Goal: Information Seeking & Learning: Learn about a topic

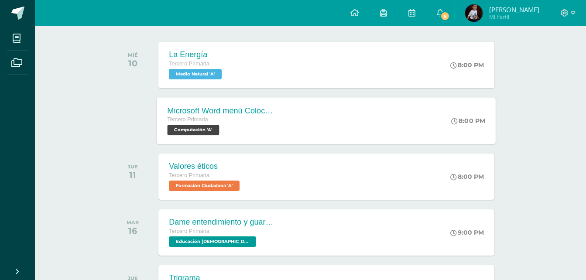
scroll to position [131, 0]
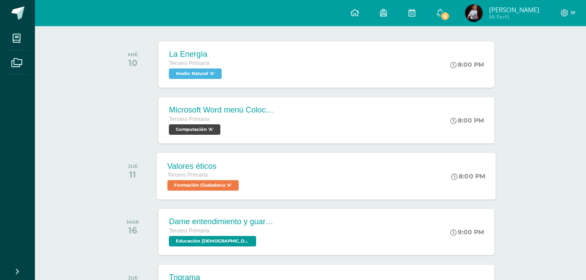
click at [207, 184] on span "Formación Ciudadana 'A'" at bounding box center [203, 185] width 72 height 10
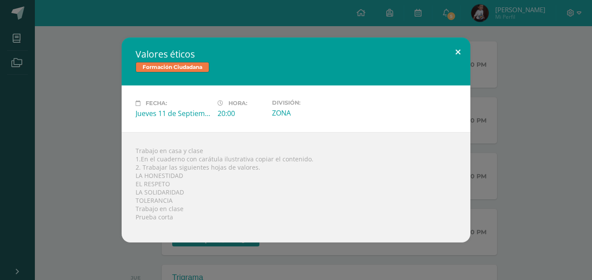
click at [455, 48] on button at bounding box center [458, 53] width 25 height 30
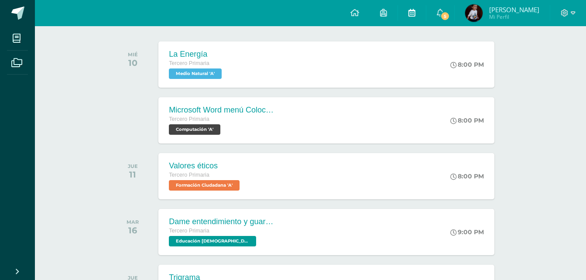
click at [411, 12] on icon at bounding box center [411, 13] width 7 height 8
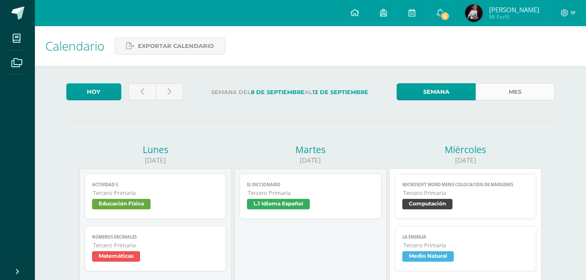
click at [504, 96] on link "Mes" at bounding box center [514, 91] width 79 height 17
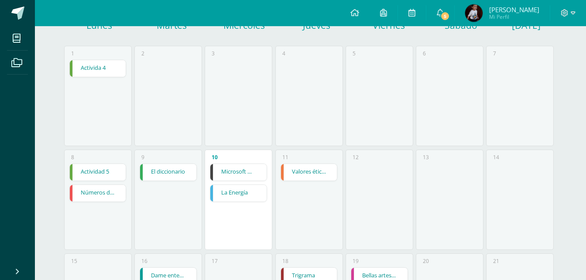
scroll to position [131, 0]
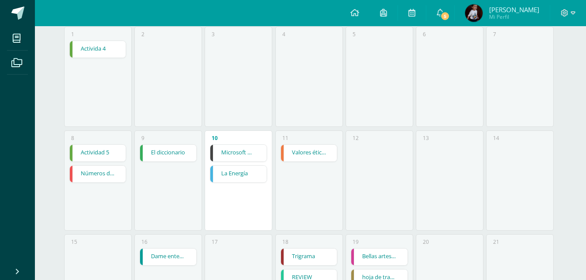
click at [323, 149] on link "Valores éticos" at bounding box center [309, 153] width 56 height 17
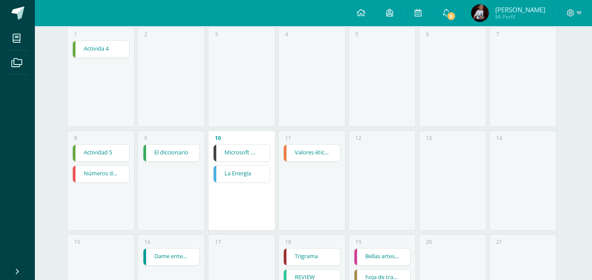
click at [0, 0] on div "Cargando contenido" at bounding box center [0, 0] width 0 height 0
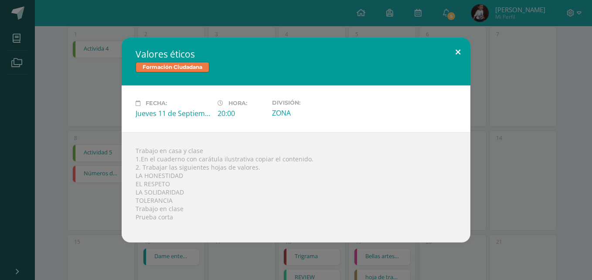
click at [462, 50] on button at bounding box center [458, 53] width 25 height 30
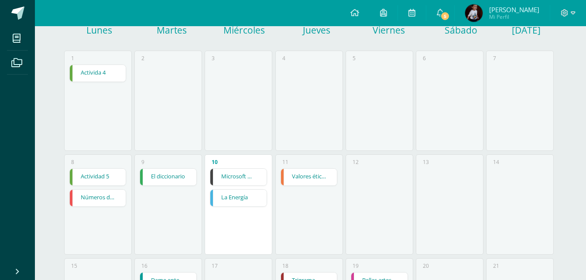
scroll to position [44, 0]
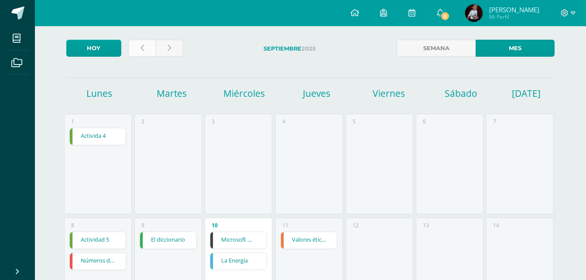
click at [140, 50] on icon at bounding box center [141, 47] width 3 height 7
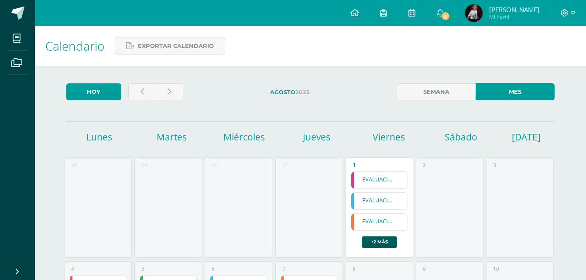
scroll to position [44, 0]
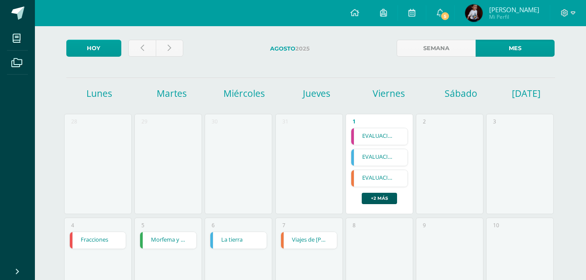
click at [361, 182] on link "EVALUACIÓN" at bounding box center [379, 178] width 56 height 17
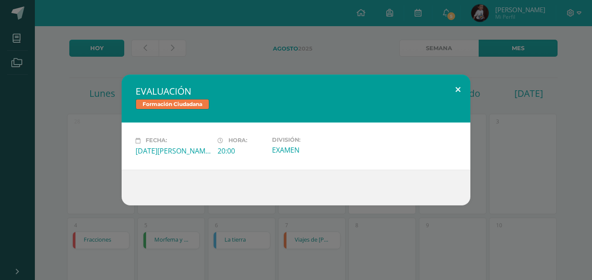
click at [452, 88] on button at bounding box center [458, 90] width 25 height 30
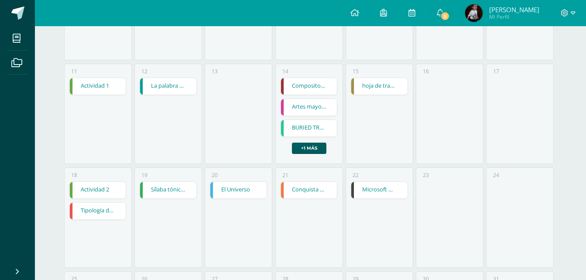
scroll to position [305, 0]
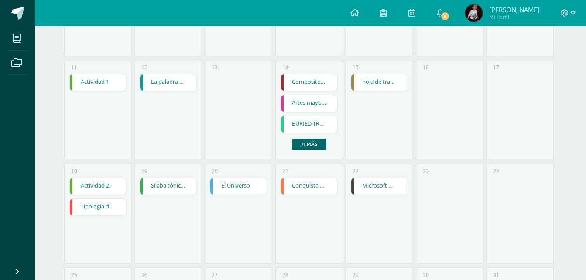
click at [310, 146] on link "+1 más" at bounding box center [309, 144] width 34 height 11
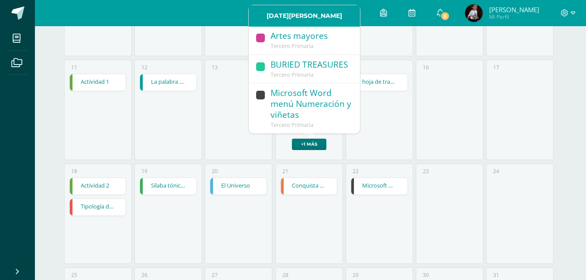
scroll to position [0, 0]
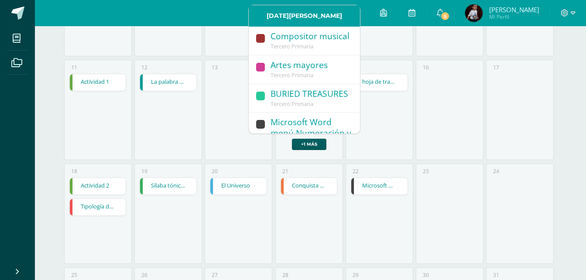
click at [285, 188] on link "Conquista de Guatemala" at bounding box center [309, 186] width 56 height 17
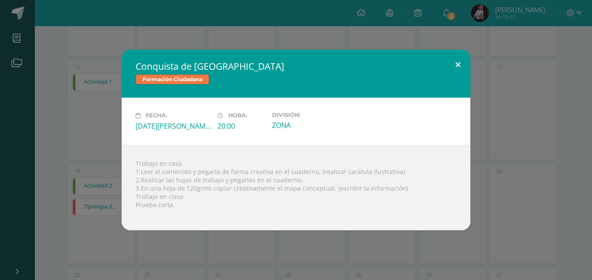
click at [455, 59] on button at bounding box center [458, 65] width 25 height 30
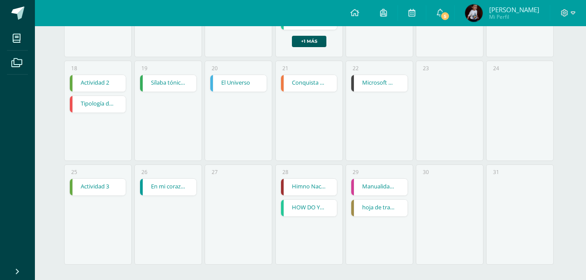
scroll to position [414, 0]
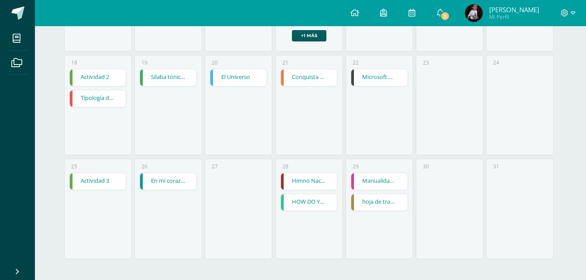
click at [306, 82] on link "Conquista de Guatemala" at bounding box center [309, 77] width 56 height 17
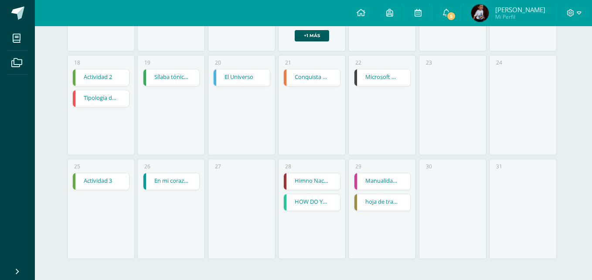
click at [306, 82] on div "Formación Ciudadana" at bounding box center [296, 86] width 289 height 11
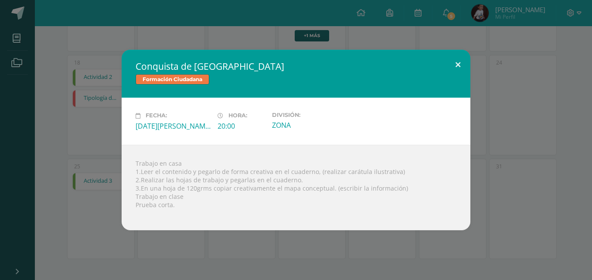
click at [456, 59] on button at bounding box center [458, 65] width 25 height 30
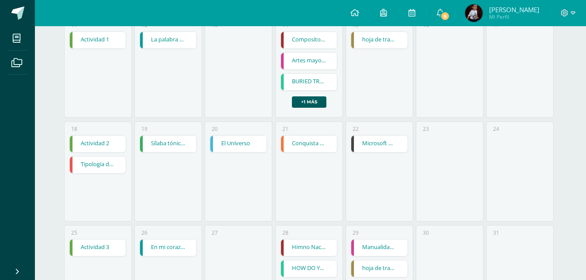
scroll to position [327, 0]
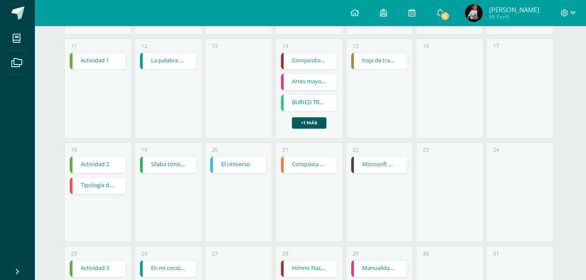
click at [302, 170] on link "Conquista de Guatemala" at bounding box center [309, 165] width 56 height 17
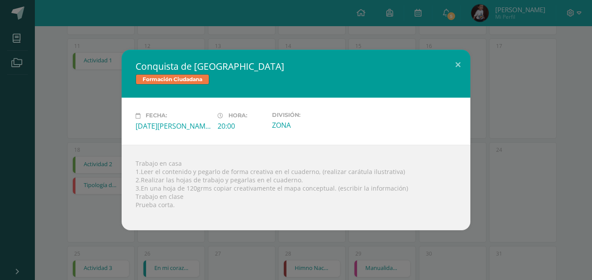
click at [302, 170] on div "Trabajo en casa 1.Leer el contenido y pegarlo de forma creativa en el cuaderno,…" at bounding box center [296, 187] width 349 height 85
drag, startPoint x: 302, startPoint y: 170, endPoint x: 454, endPoint y: 62, distance: 186.2
click at [454, 62] on button at bounding box center [458, 65] width 25 height 30
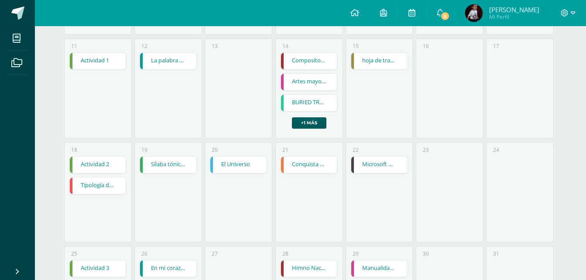
scroll to position [283, 0]
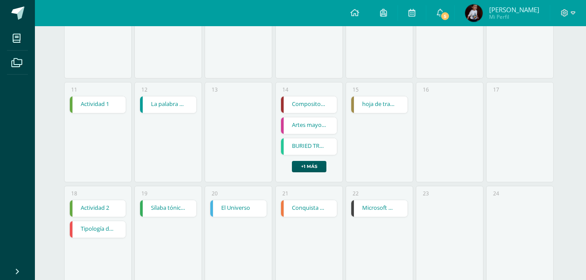
click at [363, 101] on link "hoja de trabajo 1" at bounding box center [379, 104] width 56 height 17
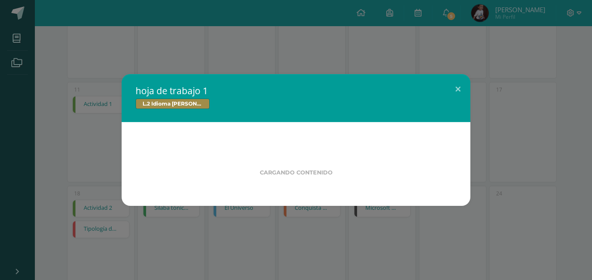
click at [363, 101] on div "hoja de trabajo 1 L.2 Idioma Maya Kaqchikel" at bounding box center [296, 98] width 349 height 48
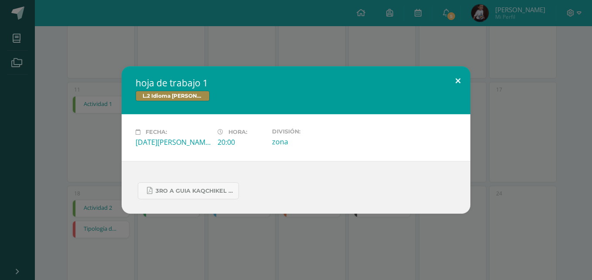
click at [453, 78] on button at bounding box center [458, 81] width 25 height 30
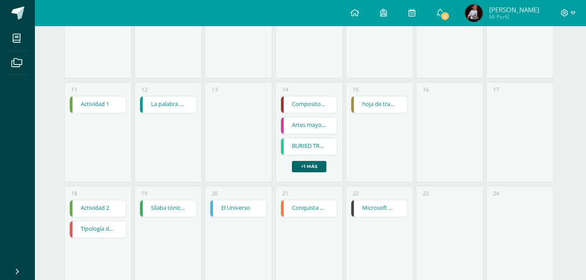
click at [299, 162] on link "+1 más" at bounding box center [309, 166] width 34 height 11
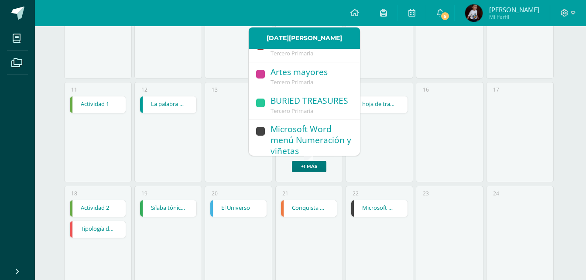
scroll to position [0, 0]
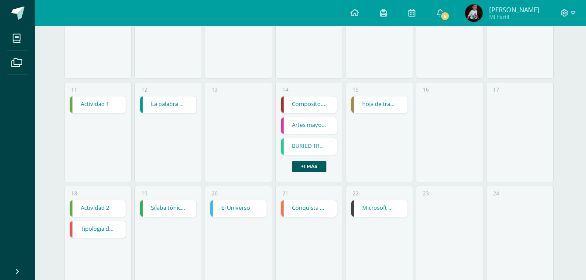
click at [377, 159] on div "15 hoja de trabajo 1 hoja de trabajo 1 L.2 Idioma Maya Kaqchikel Fecha: Viernes…" at bounding box center [379, 132] width 68 height 100
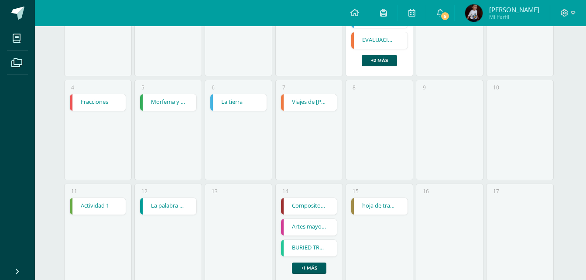
scroll to position [152, 0]
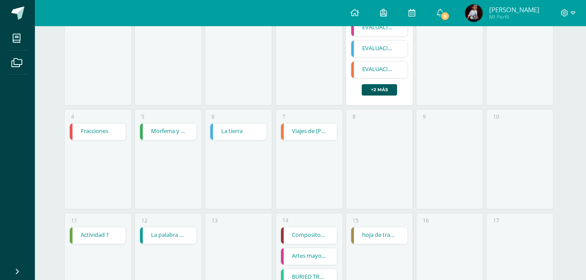
click at [297, 131] on link "Viajes de Cristobal Colón" at bounding box center [309, 131] width 56 height 17
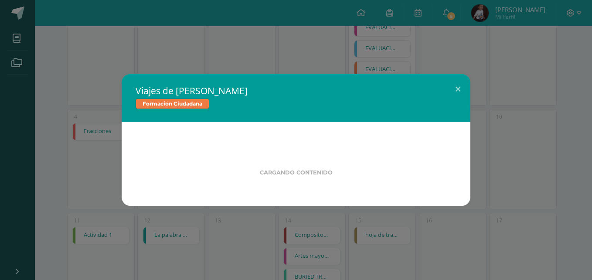
click at [297, 131] on div "Cargando contenido" at bounding box center [296, 164] width 349 height 84
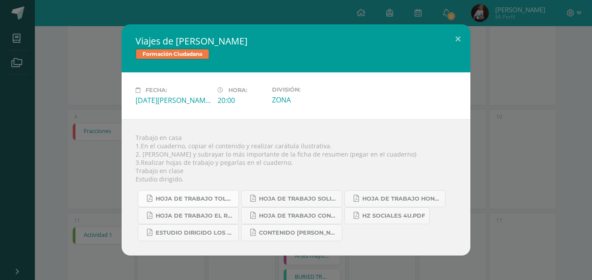
click at [186, 200] on span "HOJA DE TRABAJO TOLERANCIA.pdf" at bounding box center [195, 198] width 78 height 7
click at [219, 209] on link "HOJA DE TRABAJO EL RESPETO.pdf" at bounding box center [188, 215] width 101 height 17
click at [201, 233] on span "Estudio dirigido LOS 4 VIAJES.pdf" at bounding box center [195, 232] width 78 height 7
click at [275, 197] on span "HOJA DE TRABAJO SOLIDARIDAD.pdf" at bounding box center [298, 198] width 78 height 7
click at [311, 214] on span "HOJA DE TRABAJO CONQUISTA.pdf" at bounding box center [298, 215] width 78 height 7
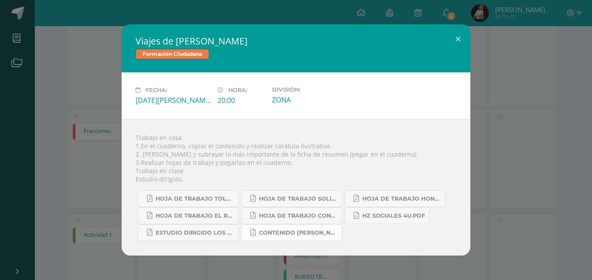
click at [302, 232] on span "CONTENIDO CRISTOBAL COLÓN.pdf" at bounding box center [298, 232] width 78 height 7
click at [403, 197] on span "HOJA DE TRABAJO HONESTIDAD.pdf" at bounding box center [401, 198] width 78 height 7
click at [404, 219] on link "HZ Sociales 4u.pdf" at bounding box center [387, 215] width 85 height 17
click at [459, 40] on button at bounding box center [458, 39] width 25 height 30
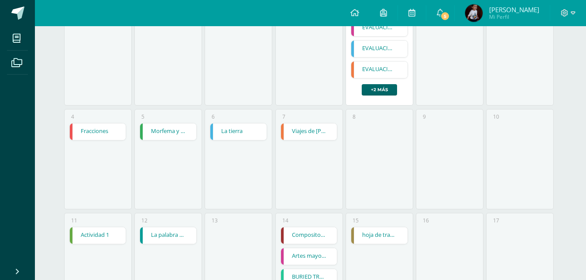
click at [390, 92] on link "+2 más" at bounding box center [379, 89] width 35 height 11
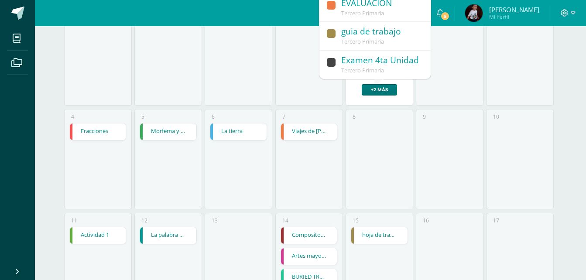
scroll to position [47, 0]
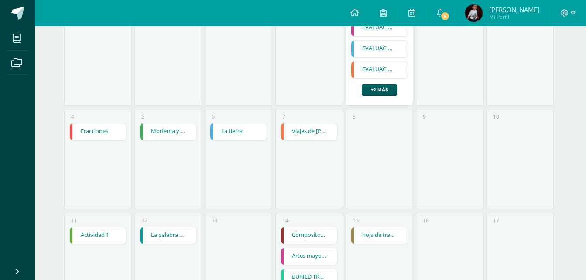
click at [414, 85] on div "2" at bounding box center [449, 57] width 70 height 104
click at [450, 12] on span "5" at bounding box center [445, 16] width 10 height 10
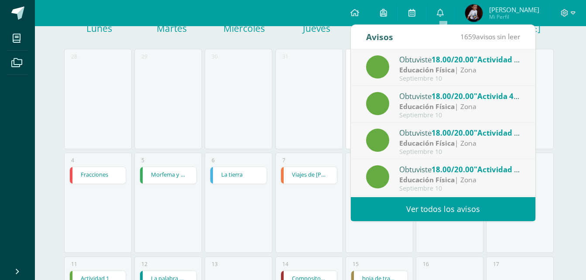
scroll to position [65, 0]
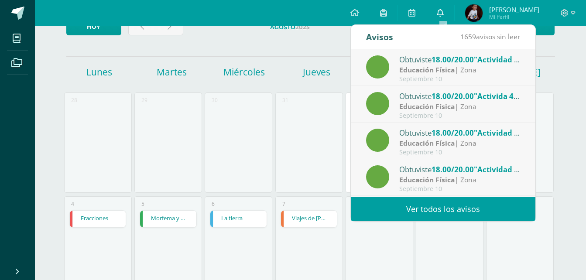
click at [444, 17] on span at bounding box center [440, 13] width 7 height 10
click at [444, 11] on icon at bounding box center [440, 13] width 7 height 8
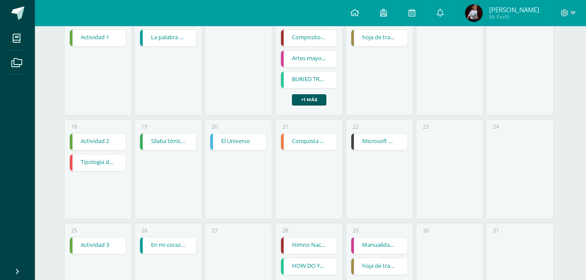
scroll to position [370, 0]
